Goal: Task Accomplishment & Management: Manage account settings

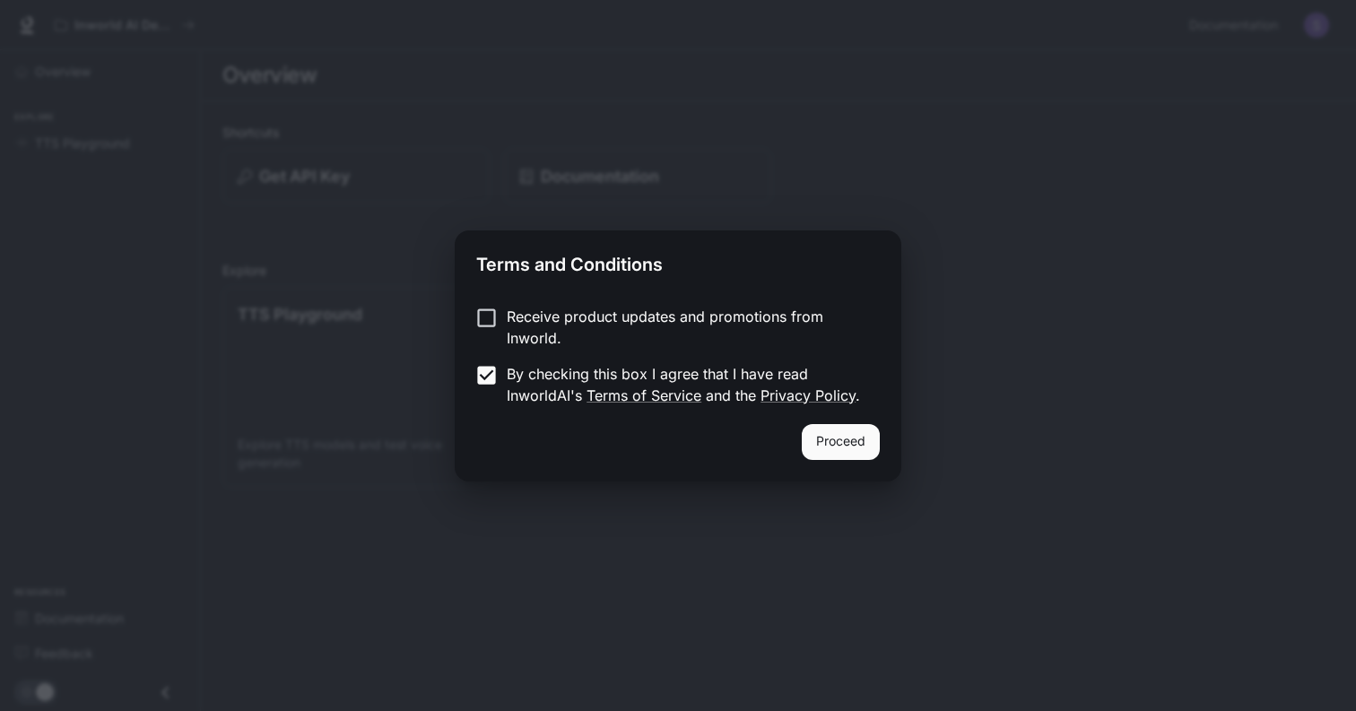
click at [852, 450] on button "Proceed" at bounding box center [841, 442] width 78 height 36
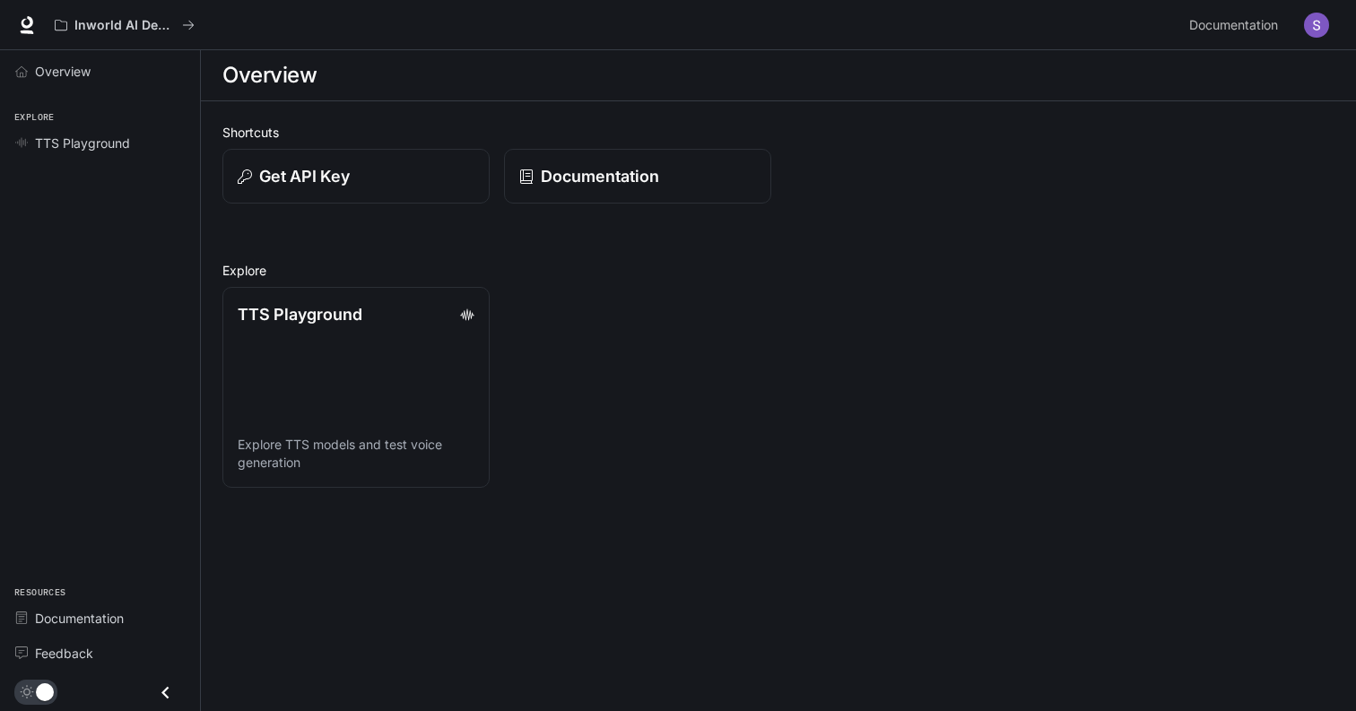
click at [1318, 31] on img "button" at bounding box center [1316, 25] width 25 height 25
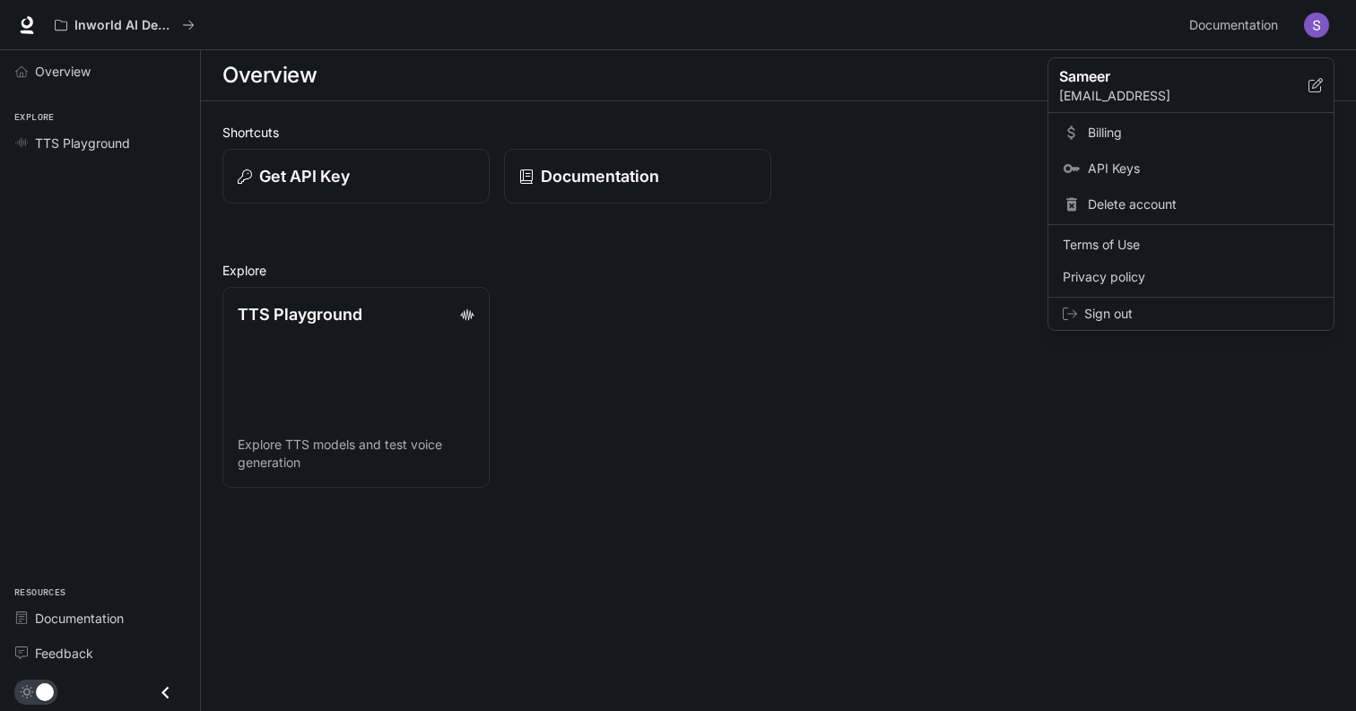
click at [1114, 135] on span "Billing" at bounding box center [1203, 133] width 231 height 18
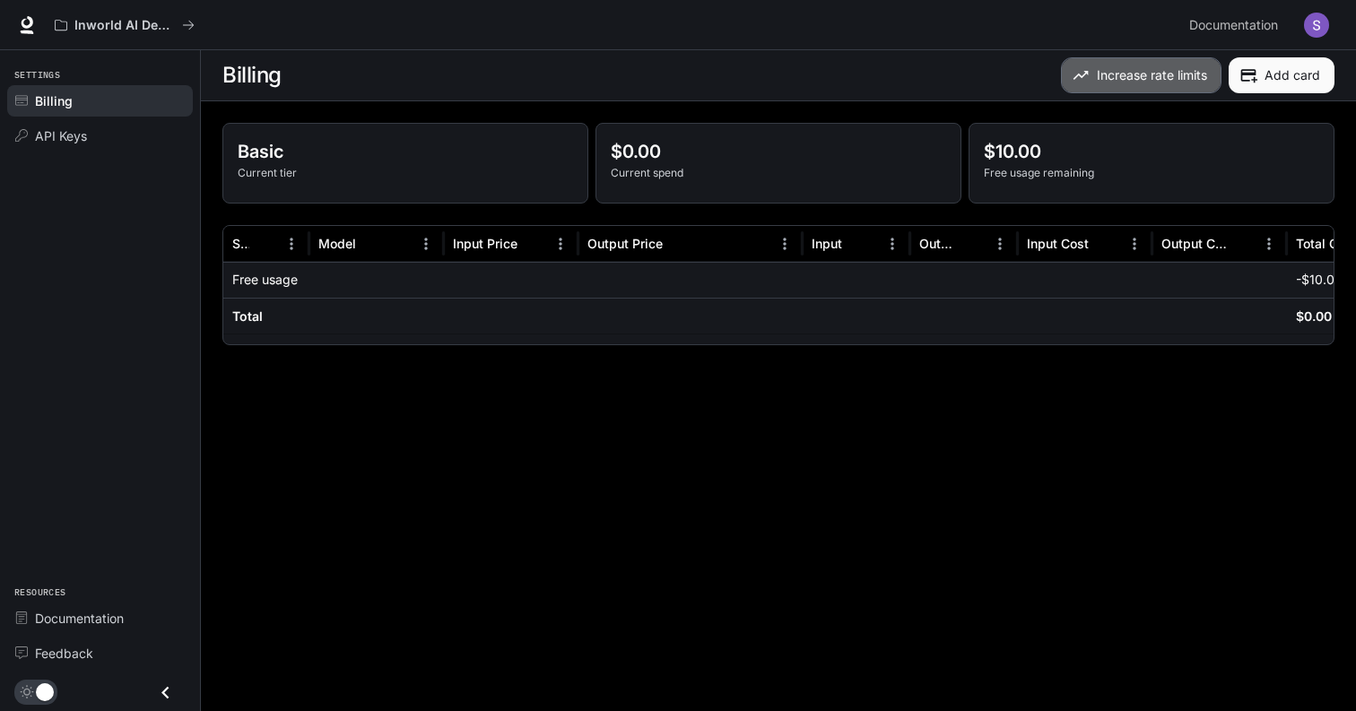
click at [1080, 78] on icon "button" at bounding box center [1081, 75] width 18 height 18
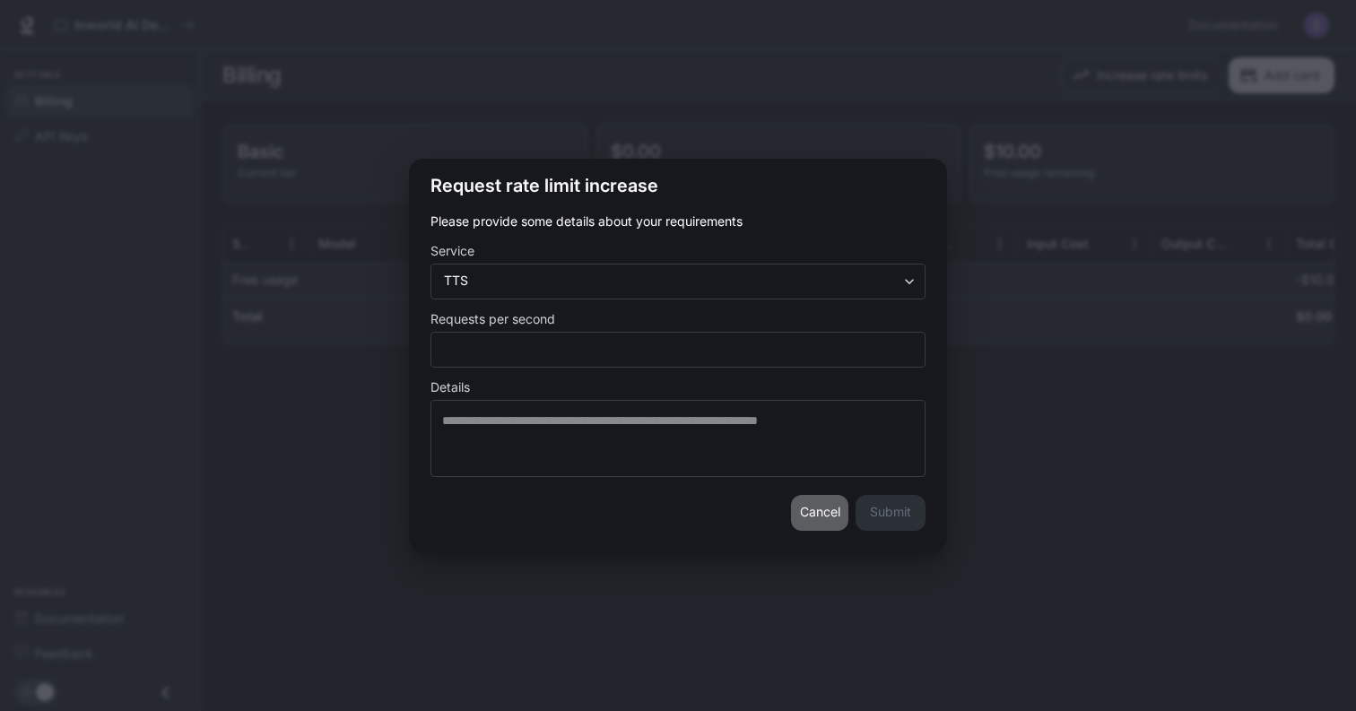
click at [811, 517] on button "Cancel" at bounding box center [819, 513] width 57 height 36
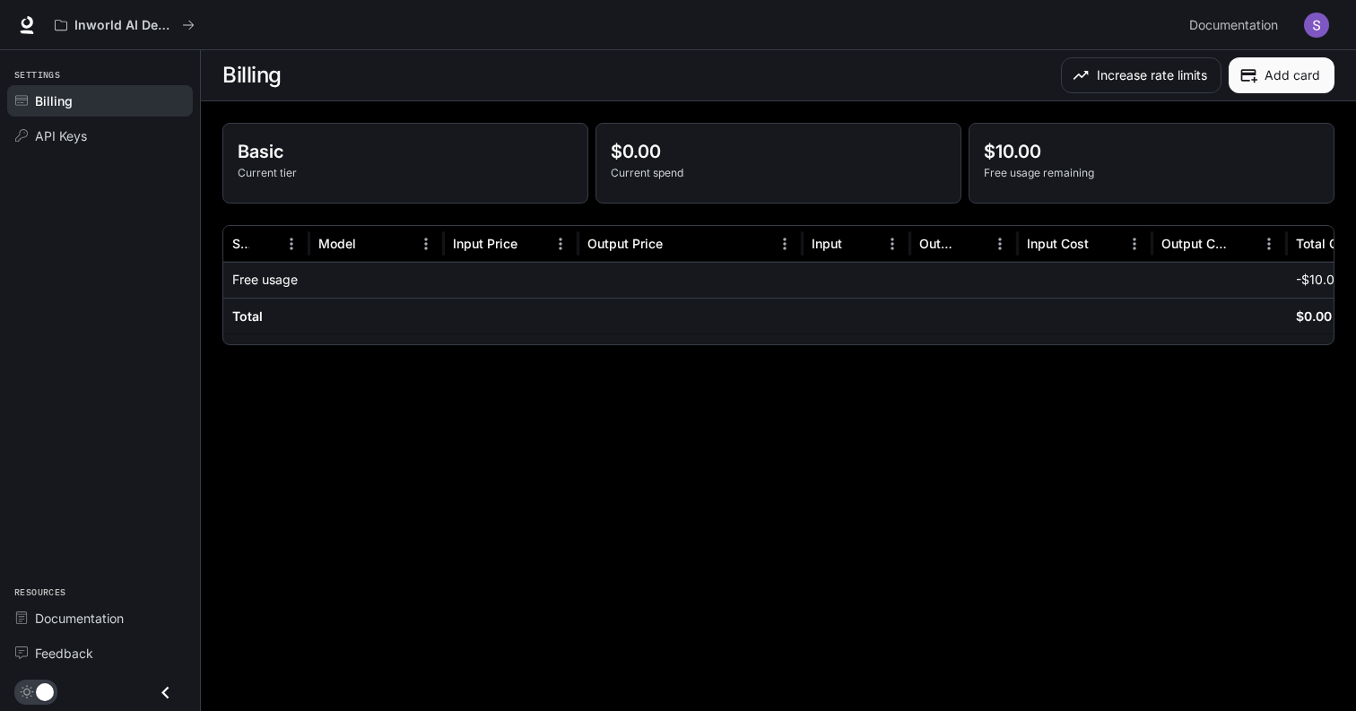
click at [344, 560] on main "Billing Increase rate limits Add card Basic Current tier $0.00 Current spend $1…" at bounding box center [778, 380] width 1155 height 661
click at [169, 684] on icon "Close drawer" at bounding box center [165, 693] width 24 height 24
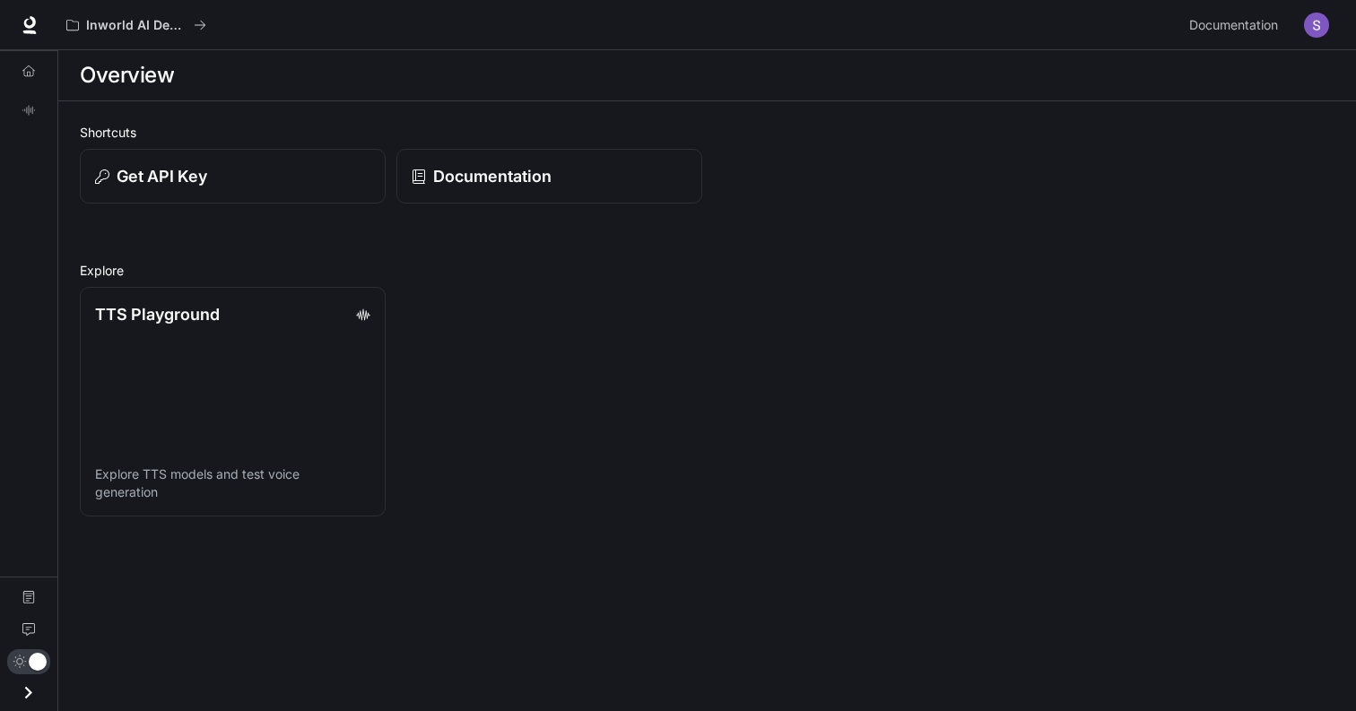
click at [572, 295] on div "TTS Playground Explore TTS models and test voice generation" at bounding box center [701, 396] width 1265 height 240
